Goal: Navigation & Orientation: Go to known website

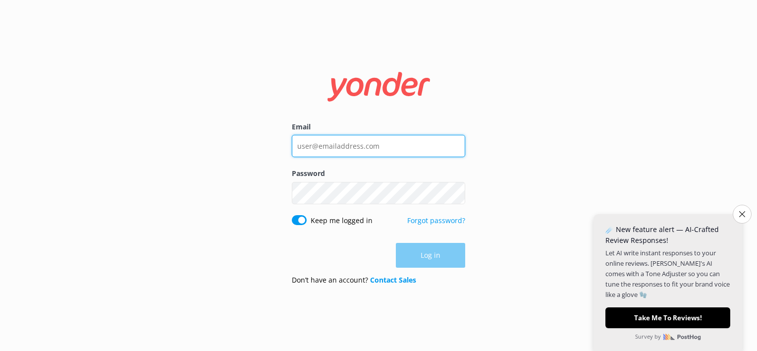
click at [367, 143] on input "Email" at bounding box center [378, 146] width 173 height 22
type input "[EMAIL_ADDRESS][DOMAIN_NAME]"
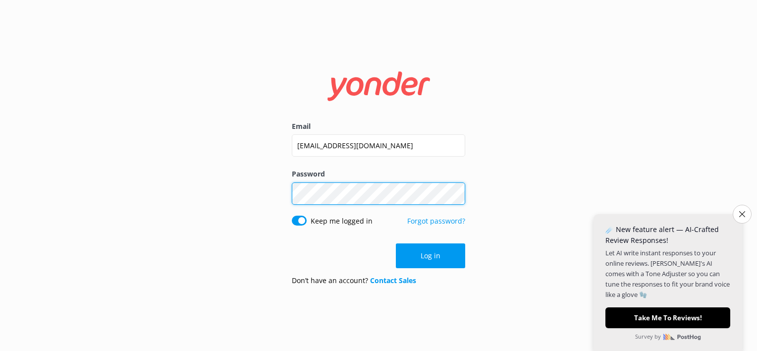
click button "Log in" at bounding box center [430, 255] width 69 height 25
